Goal: Task Accomplishment & Management: Manage account settings

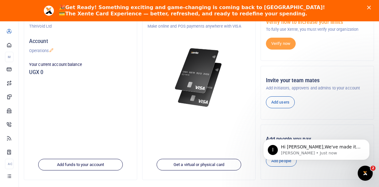
scroll to position [69, 0]
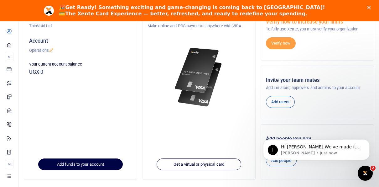
click at [79, 162] on link "Add funds to your account" at bounding box center [80, 164] width 85 height 12
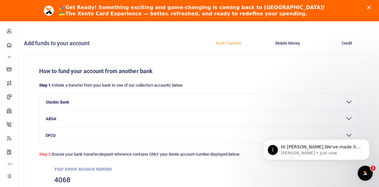
scroll to position [0, 0]
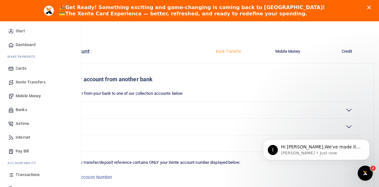
click at [23, 93] on span "Mobile Money" at bounding box center [28, 96] width 25 height 6
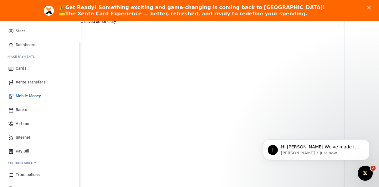
scroll to position [37, 0]
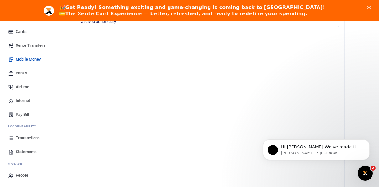
click at [21, 176] on span "People" at bounding box center [22, 175] width 13 height 6
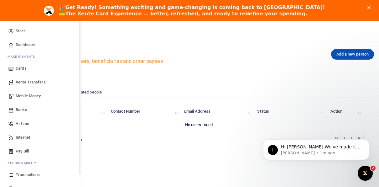
click at [18, 66] on span "Cards" at bounding box center [21, 68] width 11 height 6
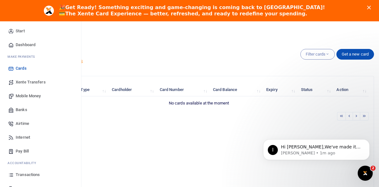
click at [25, 45] on span "Dashboard" at bounding box center [26, 45] width 20 height 6
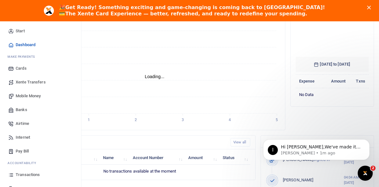
scroll to position [107, 0]
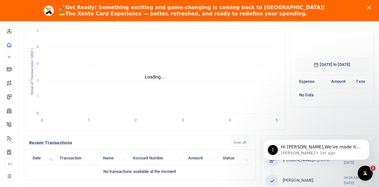
click at [371, 7] on polygon "Close" at bounding box center [369, 8] width 4 height 4
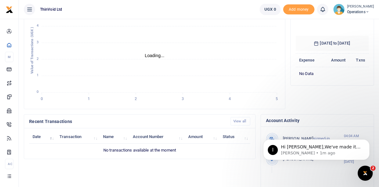
click at [356, 7] on small "[PERSON_NAME]" at bounding box center [360, 6] width 27 height 5
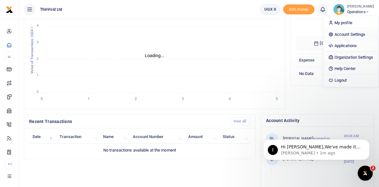
click at [337, 32] on link "Account Settings" at bounding box center [350, 34] width 55 height 9
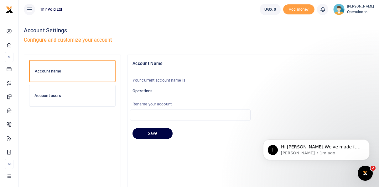
click at [63, 96] on h6 "Account users" at bounding box center [72, 95] width 76 height 5
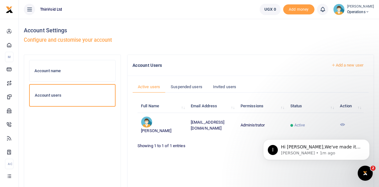
click at [352, 9] on span "Operations" at bounding box center [360, 12] width 27 height 6
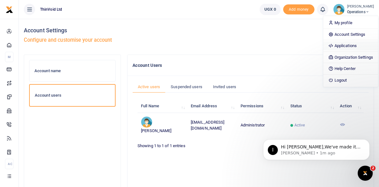
click at [337, 44] on link "Applications" at bounding box center [350, 45] width 55 height 9
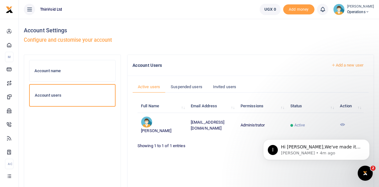
click at [358, 4] on small "[PERSON_NAME]" at bounding box center [360, 6] width 27 height 5
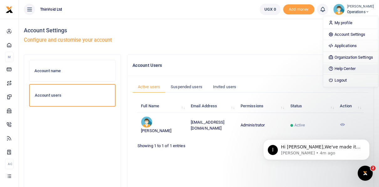
click at [334, 69] on link "Help Center" at bounding box center [350, 68] width 55 height 9
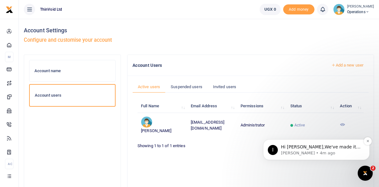
click at [321, 152] on p "Ibrahim • 4m ago" at bounding box center [321, 153] width 81 height 6
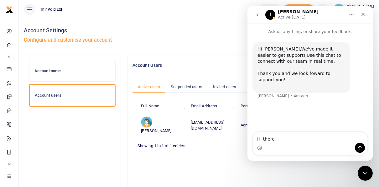
type textarea "Hi there."
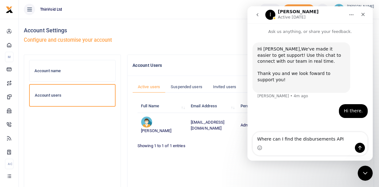
type textarea "Where can I find the disbursements API?"
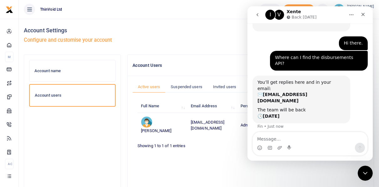
scroll to position [64, 0]
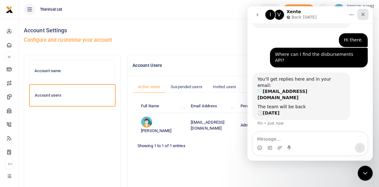
click at [362, 13] on icon "Close" at bounding box center [362, 14] width 5 height 5
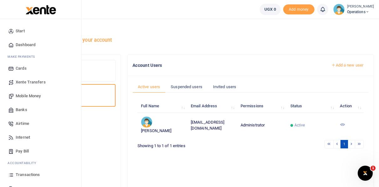
click at [22, 92] on link "Mobile Money" at bounding box center [40, 96] width 71 height 14
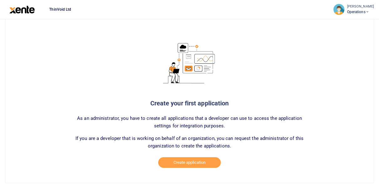
scroll to position [54, 0]
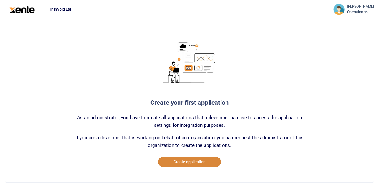
click at [188, 161] on button "Create application" at bounding box center [189, 161] width 63 height 11
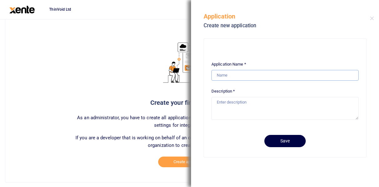
click at [229, 75] on input "Application Name *" at bounding box center [284, 75] width 147 height 11
type input "Disburse Central"
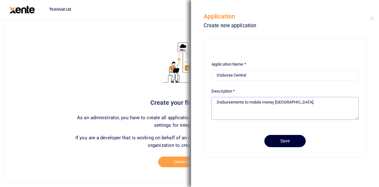
type textarea "Disbursements to mobile money Uganda."
click at [282, 141] on button "Save" at bounding box center [284, 141] width 41 height 12
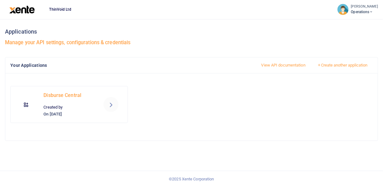
click at [111, 104] on icon at bounding box center [111, 104] width 8 height 8
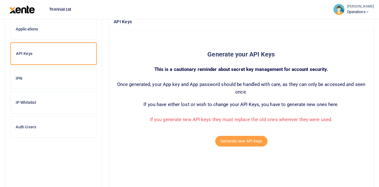
scroll to position [44, 0]
click at [228, 141] on button "Generate new API Keys" at bounding box center [241, 140] width 52 height 11
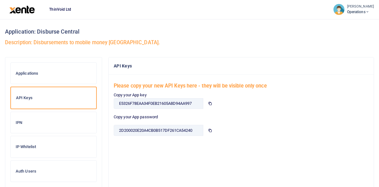
click at [212, 103] on span at bounding box center [210, 103] width 14 height 11
click at [211, 130] on icon at bounding box center [210, 130] width 4 height 4
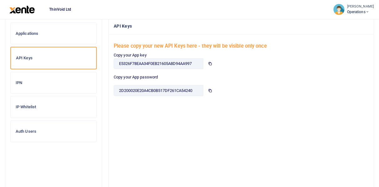
click at [32, 108] on h6 "IP Whitelist" at bounding box center [54, 106] width 76 height 5
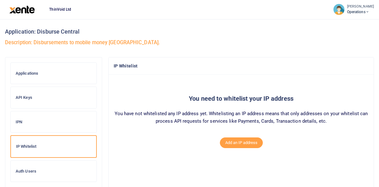
click at [30, 169] on h6 "Auth Users" at bounding box center [54, 170] width 76 height 5
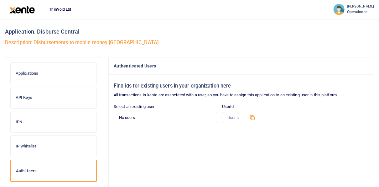
click at [31, 73] on h6 "Applications" at bounding box center [54, 73] width 76 height 5
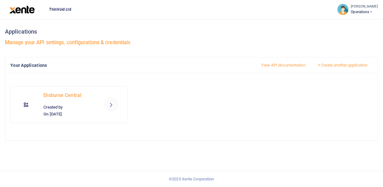
click at [356, 12] on span "Operations" at bounding box center [365, 12] width 27 height 6
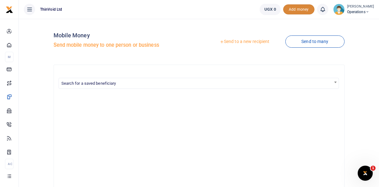
click at [297, 10] on span "Add money" at bounding box center [298, 9] width 31 height 10
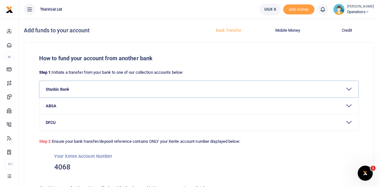
click at [66, 90] on button "Stanbic Bank" at bounding box center [198, 89] width 319 height 16
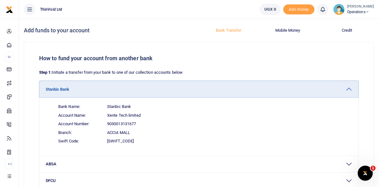
click at [66, 90] on button "Stanbic Bank" at bounding box center [198, 89] width 319 height 16
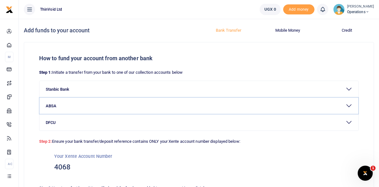
click at [66, 109] on button "ABSA" at bounding box center [198, 105] width 319 height 16
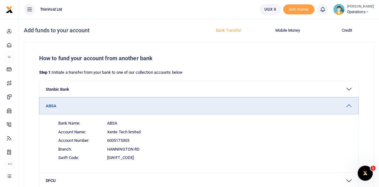
click at [66, 109] on button "ABSA" at bounding box center [198, 105] width 319 height 16
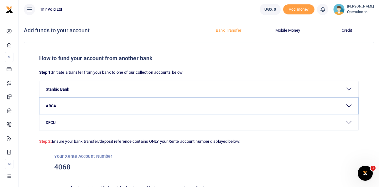
click at [66, 109] on button "ABSA" at bounding box center [198, 105] width 319 height 16
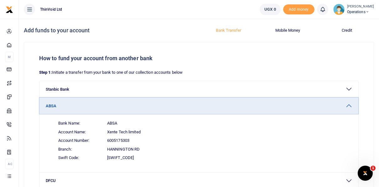
click at [66, 109] on button "ABSA" at bounding box center [198, 105] width 319 height 16
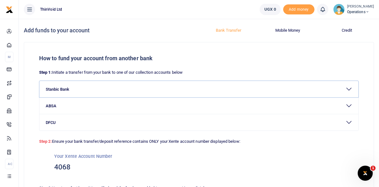
click at [61, 85] on button "Stanbic Bank" at bounding box center [198, 89] width 319 height 16
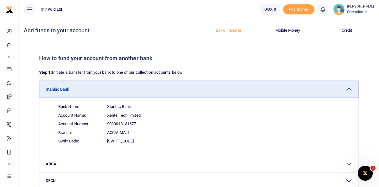
click at [61, 85] on button "Stanbic Bank" at bounding box center [198, 89] width 319 height 16
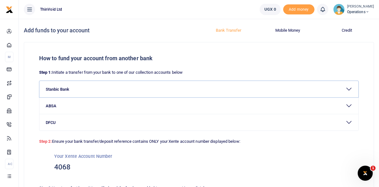
click at [62, 88] on button "Stanbic Bank" at bounding box center [198, 89] width 319 height 16
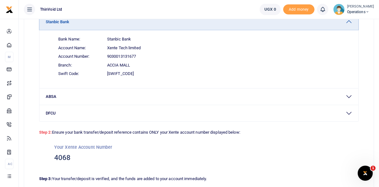
scroll to position [68, 0]
click at [64, 157] on h3 "4068" at bounding box center [198, 156] width 289 height 9
copy h3 "4068"
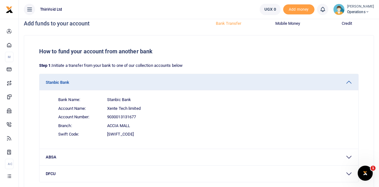
scroll to position [0, 0]
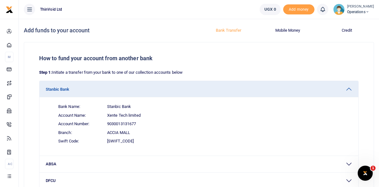
click at [281, 27] on button "Mobile Money" at bounding box center [288, 30] width 52 height 10
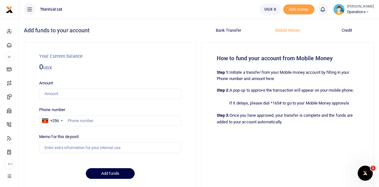
click at [350, 29] on button "Credit" at bounding box center [347, 30] width 52 height 10
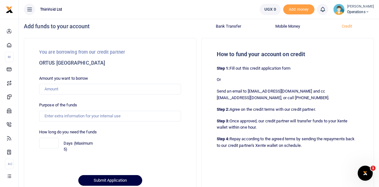
scroll to position [4, 0]
click at [285, 25] on button "Mobile Money" at bounding box center [288, 27] width 52 height 10
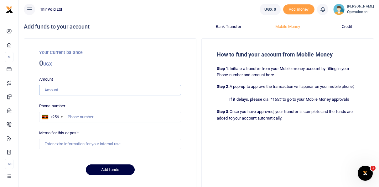
click at [120, 88] on input "Amount" at bounding box center [110, 90] width 142 height 11
click at [218, 84] on strong "Step 2:" at bounding box center [223, 86] width 13 height 5
click at [93, 89] on input "Amount" at bounding box center [110, 90] width 142 height 11
type input "100,000"
click at [88, 115] on input "text" at bounding box center [110, 116] width 142 height 11
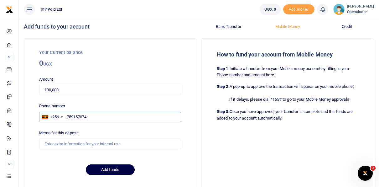
type input "759157074"
click at [66, 145] on input "Memo for this deposit" at bounding box center [110, 143] width 142 height 11
type input "Testing"
click at [110, 167] on button "Add funds" at bounding box center [110, 169] width 49 height 11
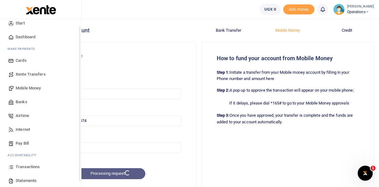
scroll to position [0, 0]
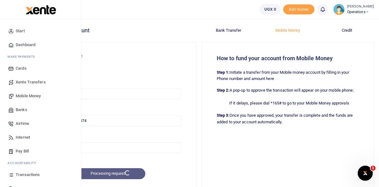
click at [19, 33] on span "Start" at bounding box center [20, 31] width 9 height 6
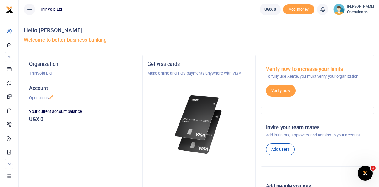
click at [32, 7] on icon at bounding box center [29, 9] width 6 height 7
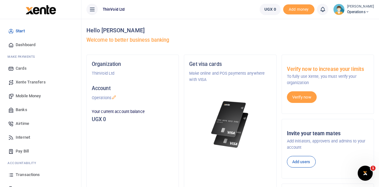
click at [23, 45] on span "Dashboard" at bounding box center [26, 45] width 20 height 6
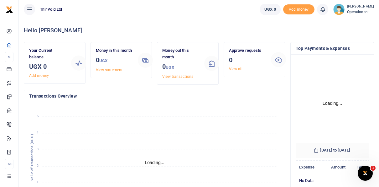
click at [350, 6] on small "[PERSON_NAME]" at bounding box center [360, 6] width 27 height 5
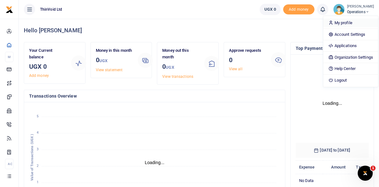
click at [336, 20] on link "My profile" at bounding box center [350, 22] width 55 height 9
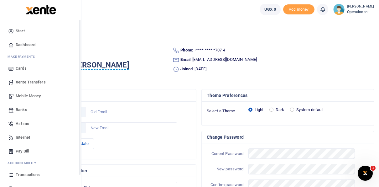
click at [17, 28] on span "Start" at bounding box center [20, 31] width 9 height 6
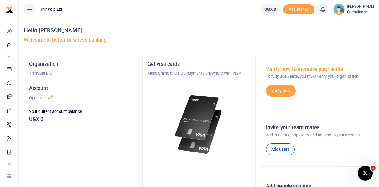
click at [347, 13] on span "Operations" at bounding box center [360, 12] width 27 height 6
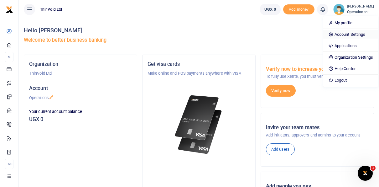
click at [337, 36] on link "Account Settings" at bounding box center [350, 34] width 55 height 9
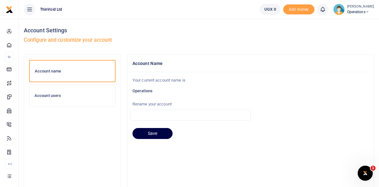
click at [333, 8] on img at bounding box center [338, 9] width 11 height 11
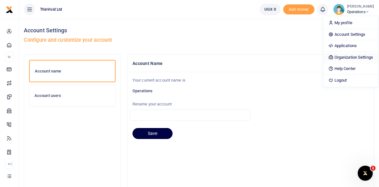
click at [344, 55] on link "Organization Settings" at bounding box center [350, 57] width 55 height 9
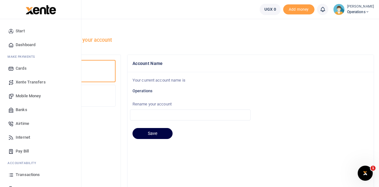
click at [17, 43] on span "Dashboard" at bounding box center [26, 45] width 20 height 6
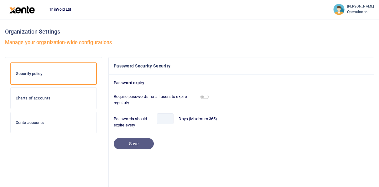
click at [64, 98] on h6 "Charts of accounts" at bounding box center [54, 97] width 76 height 5
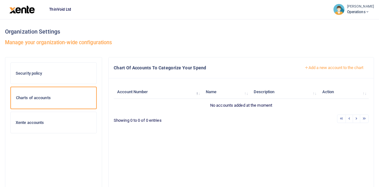
click at [50, 116] on div "Xente accounts" at bounding box center [54, 122] width 86 height 21
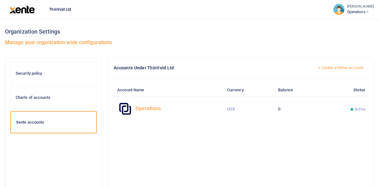
click at [29, 73] on h6 "Security policy" at bounding box center [54, 73] width 76 height 5
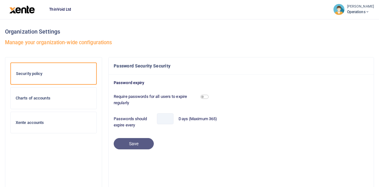
click at [352, 10] on span "Operations" at bounding box center [360, 12] width 27 height 6
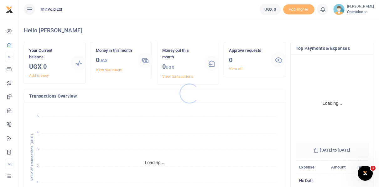
click at [13, 31] on div at bounding box center [189, 93] width 379 height 187
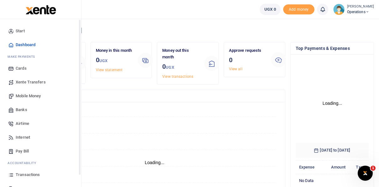
click at [7, 31] on link "Start" at bounding box center [40, 31] width 71 height 14
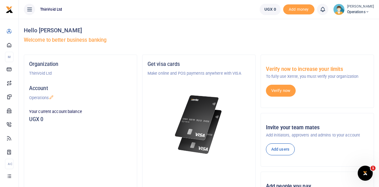
scroll to position [63, 0]
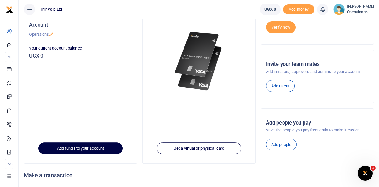
click at [88, 150] on link "Add funds to your account" at bounding box center [80, 148] width 85 height 12
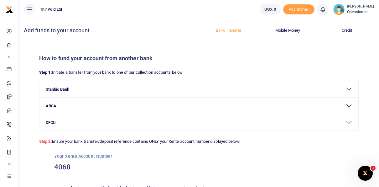
click at [64, 165] on h3 "4068" at bounding box center [198, 166] width 289 height 9
copy h3 "4068"
click at [357, 9] on span "Operations" at bounding box center [360, 12] width 27 height 6
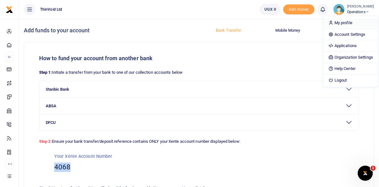
click at [331, 21] on link "My profile" at bounding box center [350, 22] width 55 height 9
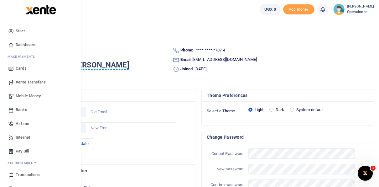
click at [20, 43] on span "Dashboard" at bounding box center [26, 45] width 20 height 6
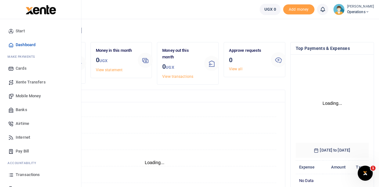
click at [31, 46] on span "Dashboard" at bounding box center [26, 45] width 20 height 6
click at [34, 95] on span "Mobile Money" at bounding box center [28, 96] width 25 height 6
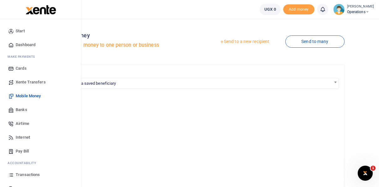
click at [18, 66] on span "Cards" at bounding box center [21, 68] width 11 height 6
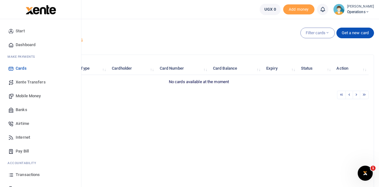
click at [20, 30] on span "Start" at bounding box center [20, 31] width 9 height 6
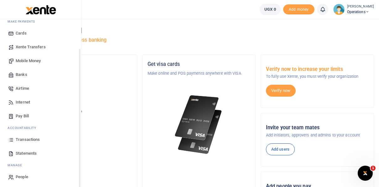
scroll to position [37, 0]
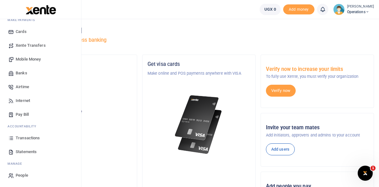
click at [22, 149] on span "Statements" at bounding box center [26, 151] width 21 height 6
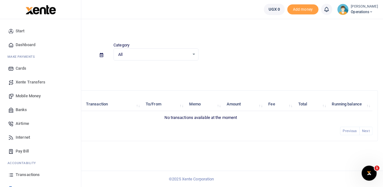
scroll to position [37, 0]
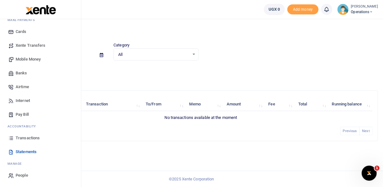
click at [22, 136] on span "Transactions" at bounding box center [28, 138] width 24 height 6
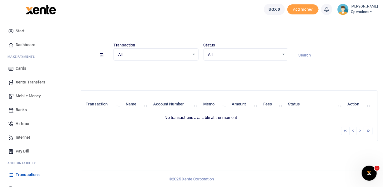
click at [21, 29] on span "Start" at bounding box center [20, 31] width 9 height 6
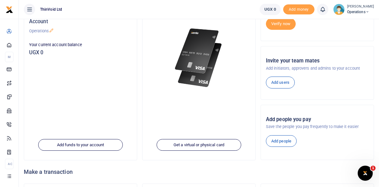
scroll to position [119, 0]
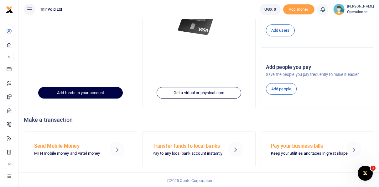
click at [85, 93] on link "Add funds to your account" at bounding box center [80, 93] width 85 height 12
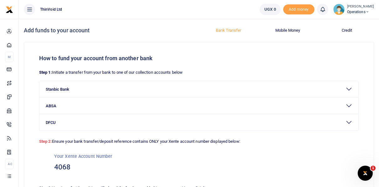
click at [289, 29] on button "Mobile Money" at bounding box center [288, 30] width 52 height 10
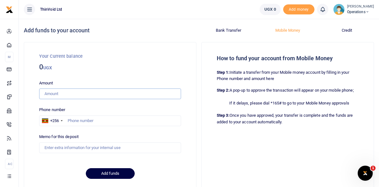
click at [95, 93] on input "Amount" at bounding box center [110, 93] width 142 height 11
click at [165, 120] on input "text" at bounding box center [110, 120] width 142 height 11
click at [100, 92] on input "Amount" at bounding box center [110, 93] width 142 height 11
type input "100,000"
type input "Testing"
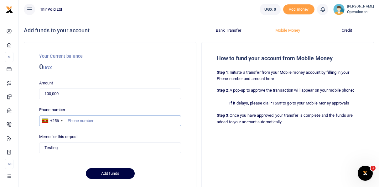
click at [82, 117] on input "text" at bounding box center [110, 120] width 142 height 11
type input "759157074"
click at [116, 135] on div "Memo for this deposit Testing" at bounding box center [110, 142] width 142 height 19
click at [75, 94] on input "100,000" at bounding box center [110, 93] width 142 height 11
type input "100,000"
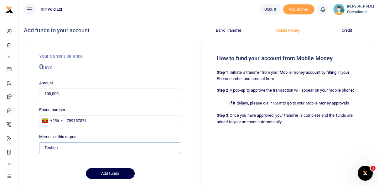
click at [77, 148] on input "Testing" at bounding box center [110, 147] width 142 height 11
type input "Testing"
click at [110, 172] on button "Add funds" at bounding box center [110, 173] width 49 height 11
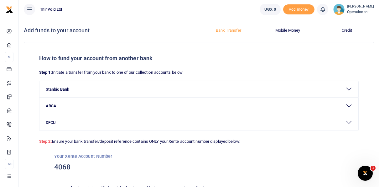
click at [355, 12] on span "Operations" at bounding box center [360, 12] width 27 height 6
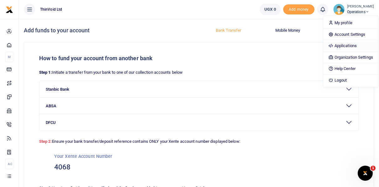
click at [341, 44] on link "Applications" at bounding box center [350, 45] width 55 height 9
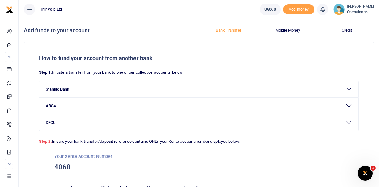
click at [351, 14] on span "Operations" at bounding box center [360, 12] width 27 height 6
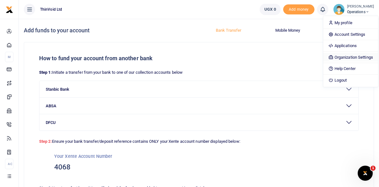
click at [343, 54] on link "Organization Settings" at bounding box center [350, 57] width 55 height 9
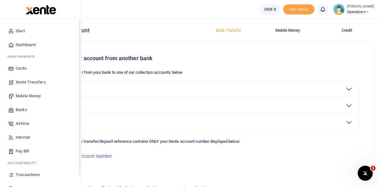
scroll to position [37, 0]
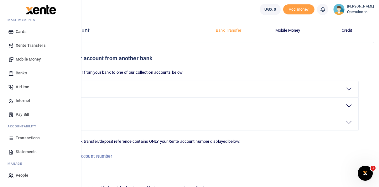
click at [22, 177] on span "People" at bounding box center [22, 175] width 13 height 6
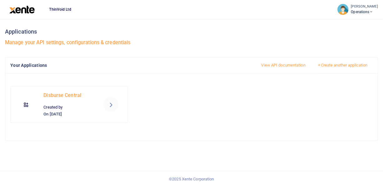
click at [109, 103] on icon at bounding box center [111, 104] width 8 height 8
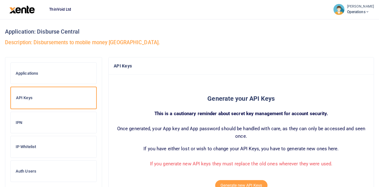
click at [28, 168] on h6 "Auth Users" at bounding box center [54, 170] width 76 height 5
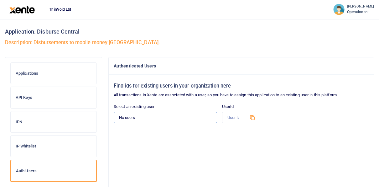
click at [146, 117] on select "No users" at bounding box center [165, 117] width 103 height 11
click at [174, 123] on div "Select an existing user No users" at bounding box center [165, 115] width 108 height 24
click at [157, 115] on select "No users" at bounding box center [165, 117] width 103 height 11
click at [353, 9] on span "Operations" at bounding box center [360, 12] width 27 height 6
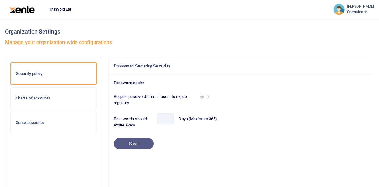
click at [28, 124] on h6 "Xente accounts" at bounding box center [54, 122] width 76 height 5
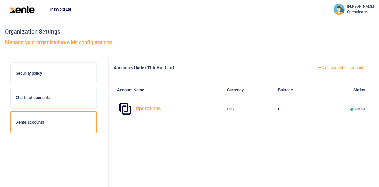
click at [151, 109] on h4 "Operations" at bounding box center [178, 108] width 84 height 7
click at [333, 70] on link "Create another account" at bounding box center [340, 67] width 57 height 11
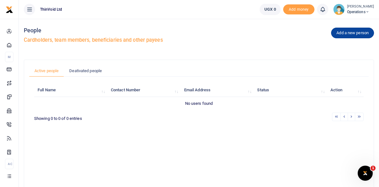
click at [343, 33] on link "Add a new person" at bounding box center [352, 33] width 43 height 11
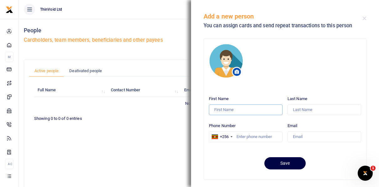
click at [236, 110] on input "First Name" at bounding box center [246, 109] width 74 height 11
type input "J"
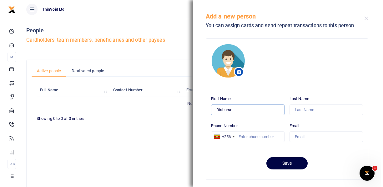
scroll to position [2, 0]
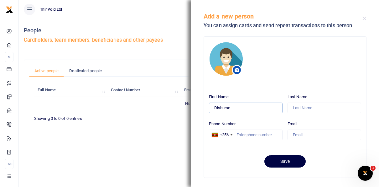
type input "Disburse"
click at [301, 106] on input "Last Name" at bounding box center [324, 107] width 74 height 11
type input "Central"
click at [297, 135] on input "Email" at bounding box center [324, 134] width 74 height 11
type input "email@thinvoid.com"
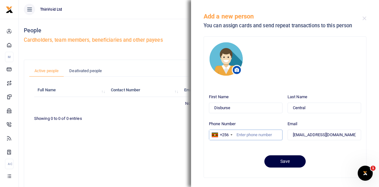
click at [263, 133] on input "Phone Number" at bounding box center [246, 134] width 74 height 11
click at [238, 135] on input "0759157074" at bounding box center [246, 134] width 74 height 11
type input "759157074"
click at [280, 167] on div "First Name Disburse Last Name Central Phone Number +256 United States +1 +44 +93" at bounding box center [285, 107] width 162 height 141
click at [274, 163] on button "Save" at bounding box center [284, 161] width 41 height 12
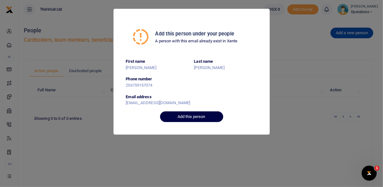
click at [197, 115] on button "Add this person" at bounding box center [191, 116] width 63 height 11
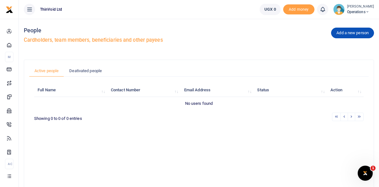
click at [318, 69] on ul "Active people Deativated people" at bounding box center [198, 71] width 339 height 12
click at [350, 12] on span "Operations" at bounding box center [360, 12] width 27 height 6
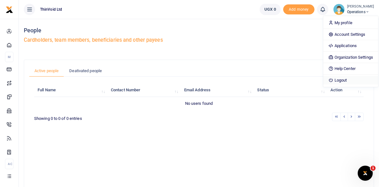
click at [336, 80] on link "Logout" at bounding box center [350, 80] width 55 height 9
